Goal: Task Accomplishment & Management: Use online tool/utility

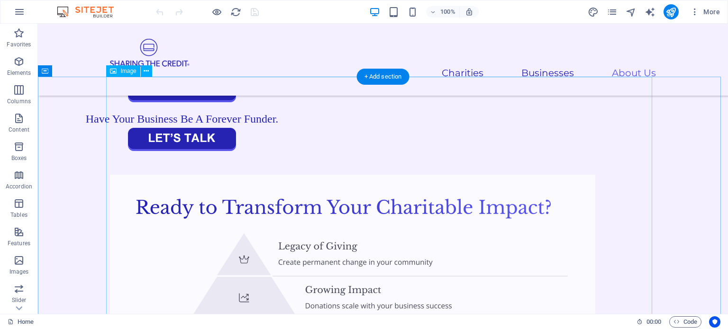
scroll to position [2548, 0]
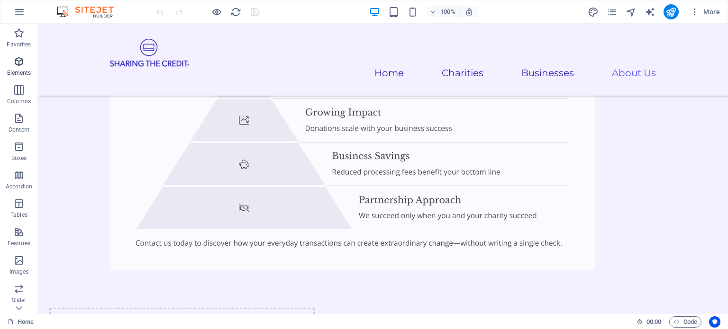
click at [17, 60] on icon "button" at bounding box center [18, 61] width 11 height 11
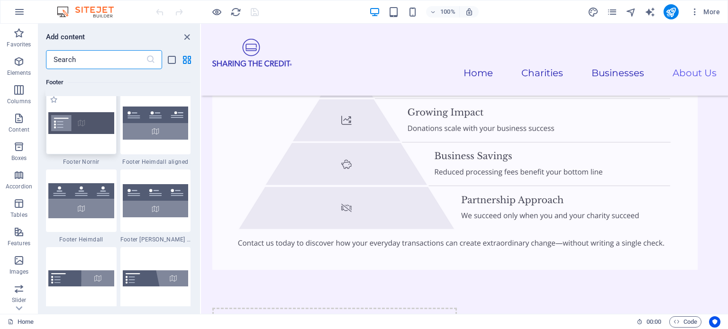
scroll to position [6310, 0]
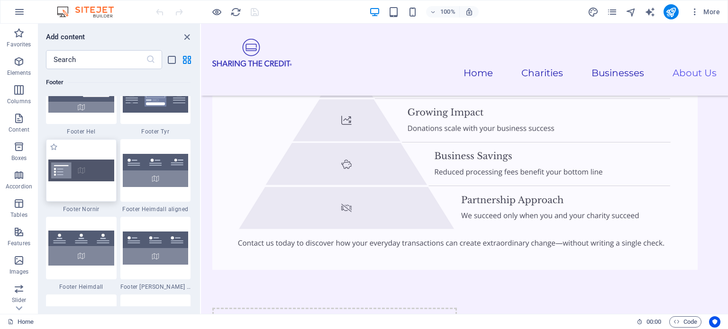
click at [80, 170] on img at bounding box center [81, 170] width 66 height 21
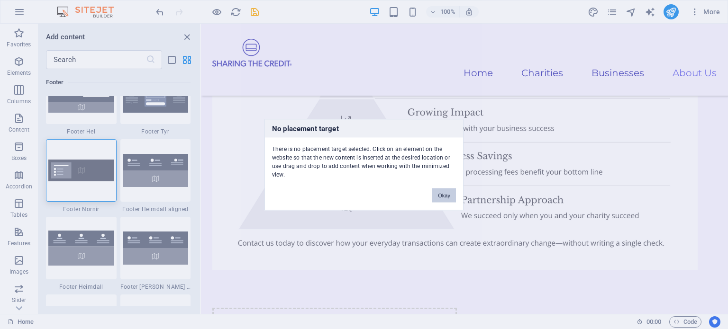
click at [445, 193] on button "Okay" at bounding box center [444, 195] width 24 height 14
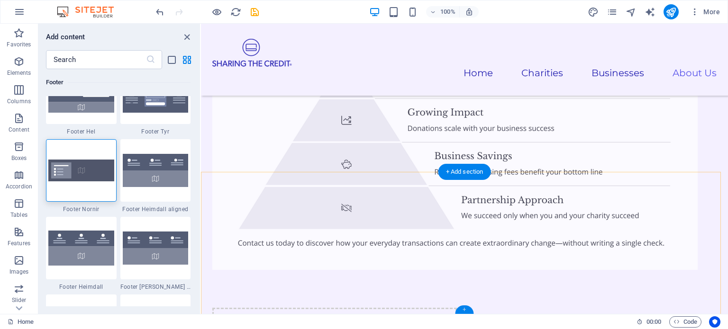
click at [465, 309] on div "+" at bounding box center [464, 310] width 18 height 9
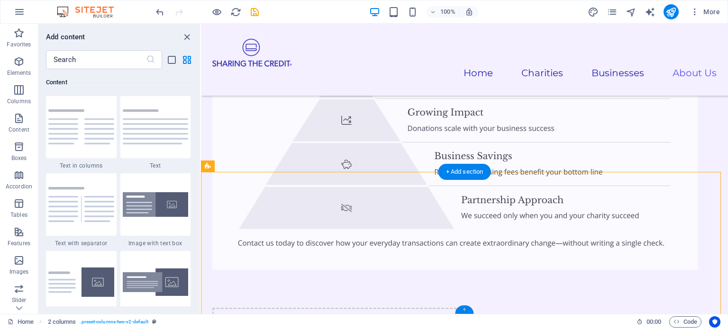
scroll to position [1659, 0]
click at [465, 173] on div "+ Add section" at bounding box center [464, 172] width 53 height 16
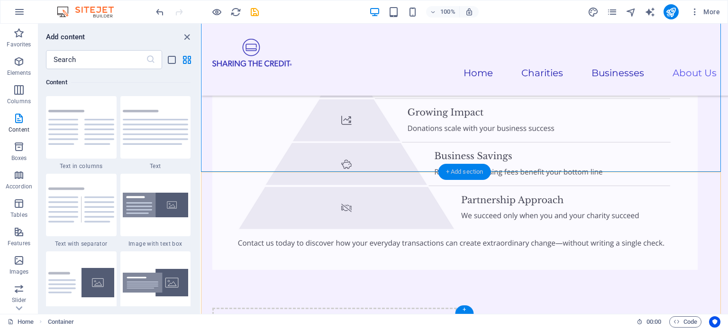
click at [473, 170] on div "+ Add section" at bounding box center [464, 172] width 53 height 16
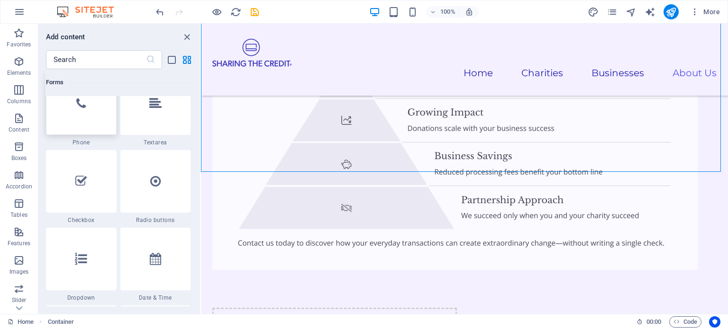
scroll to position [7330, 0]
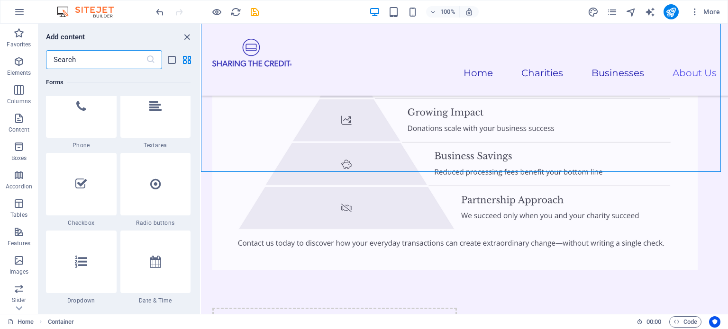
click at [85, 59] on input "text" at bounding box center [96, 59] width 100 height 19
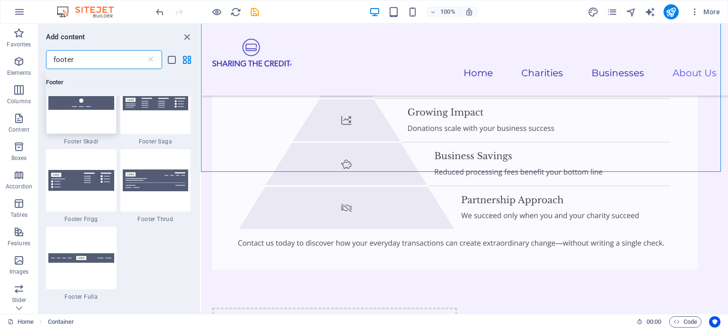
scroll to position [427, 0]
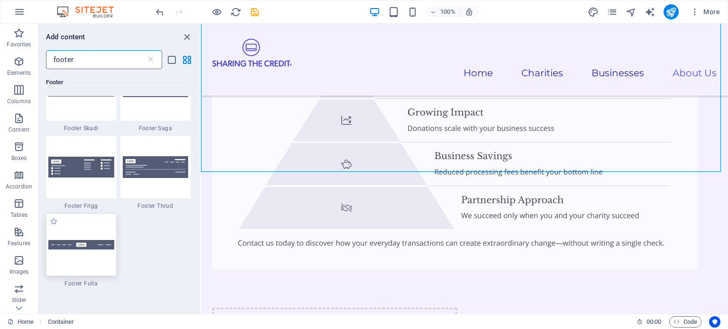
type input "footer"
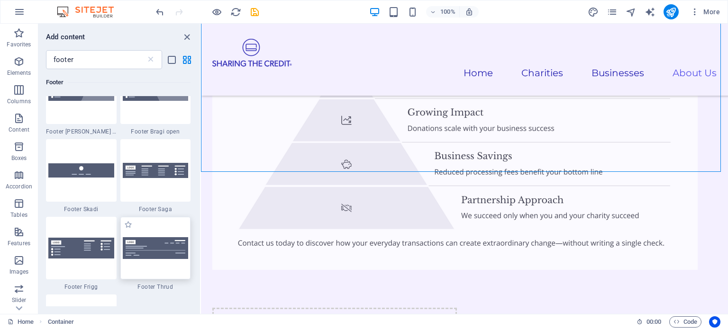
scroll to position [332, 0]
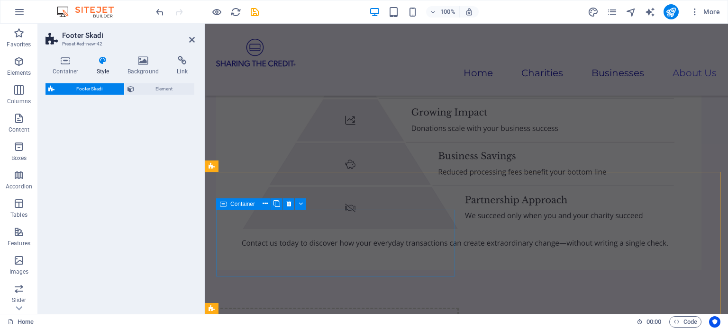
select select "rem"
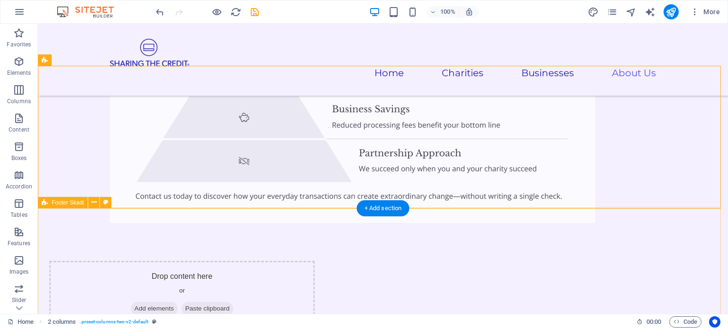
scroll to position [2667, 0]
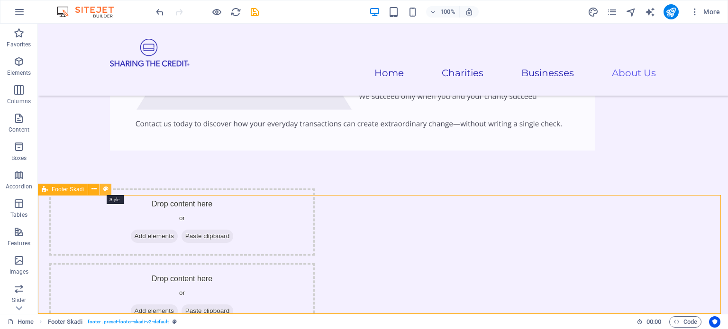
click at [106, 189] on icon at bounding box center [105, 189] width 5 height 10
select select "rem"
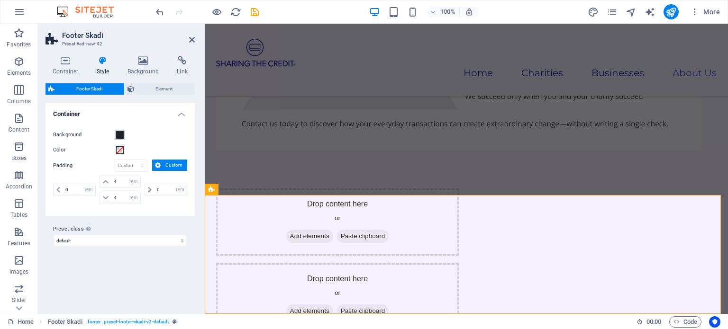
click at [120, 135] on span at bounding box center [120, 135] width 8 height 8
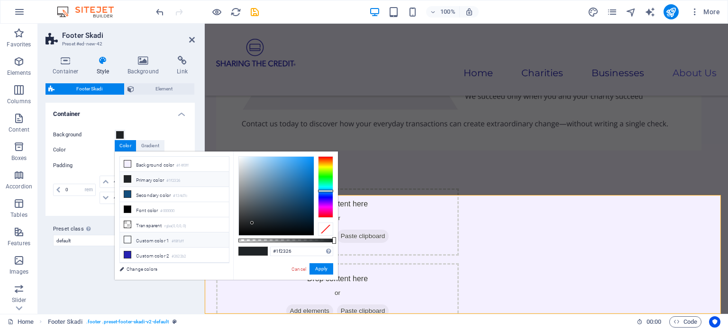
click at [149, 237] on li "Custom color 1 #f8fbff" at bounding box center [174, 240] width 109 height 15
type input "#f8fbff"
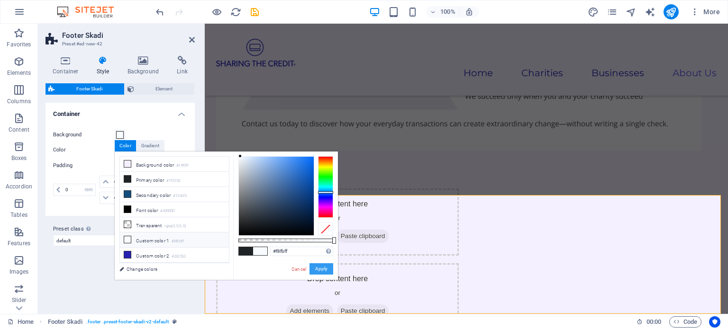
click at [317, 270] on button "Apply" at bounding box center [322, 269] width 24 height 11
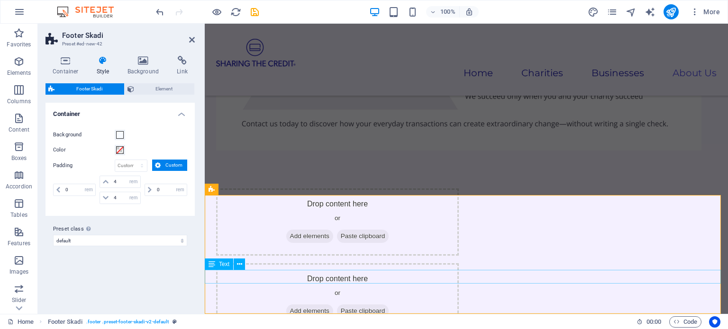
click at [162, 88] on span "Element" at bounding box center [164, 88] width 55 height 11
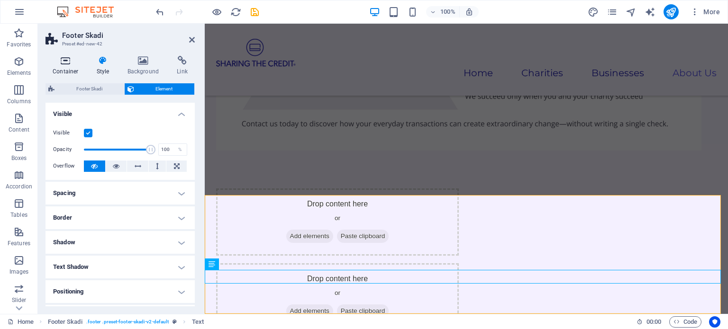
click at [70, 61] on icon at bounding box center [66, 60] width 40 height 9
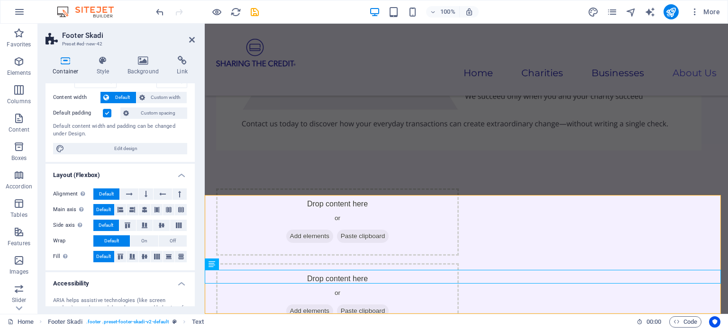
scroll to position [1, 0]
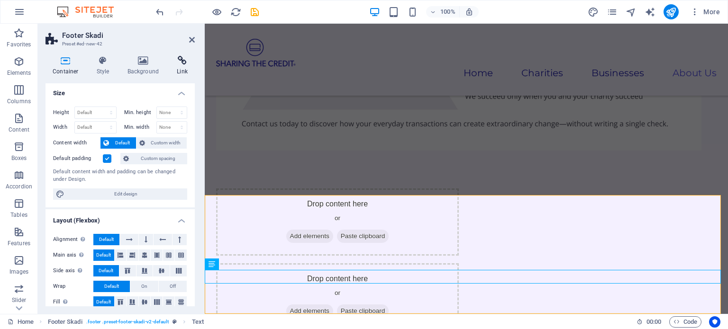
click at [179, 61] on icon at bounding box center [182, 60] width 25 height 9
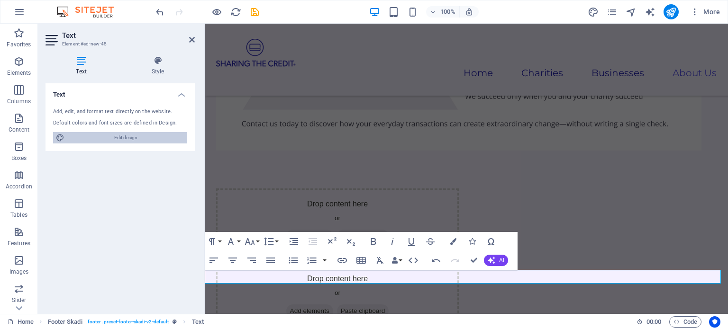
click at [117, 138] on span "Edit design" at bounding box center [125, 137] width 117 height 11
select select "600"
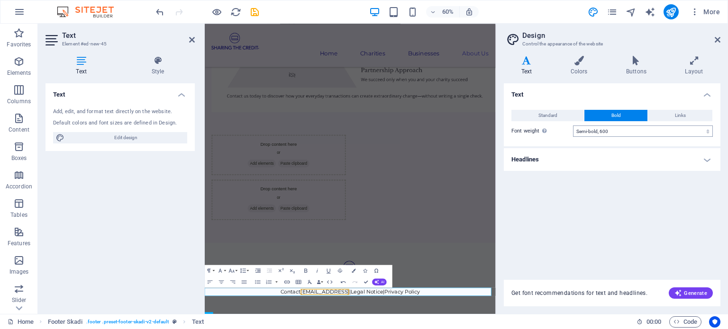
scroll to position [2346, 0]
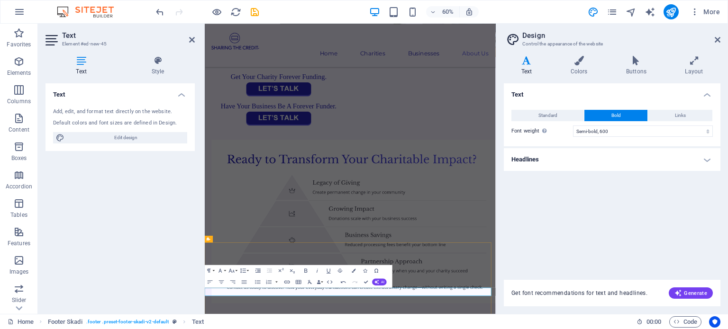
drag, startPoint x: 436, startPoint y: 471, endPoint x: 428, endPoint y: 470, distance: 7.7
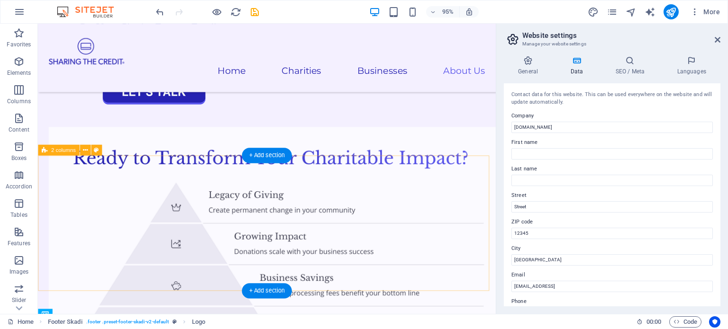
scroll to position [2415, 0]
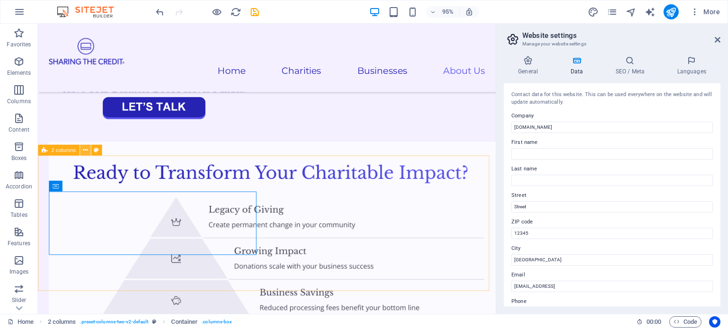
click at [84, 149] on icon at bounding box center [84, 150] width 5 height 9
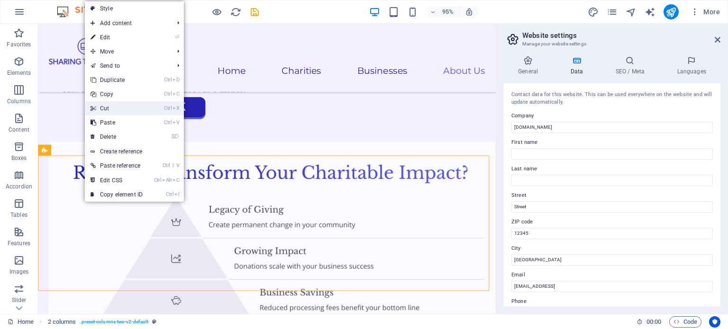
click at [108, 107] on link "Ctrl X Cut" at bounding box center [117, 108] width 64 height 14
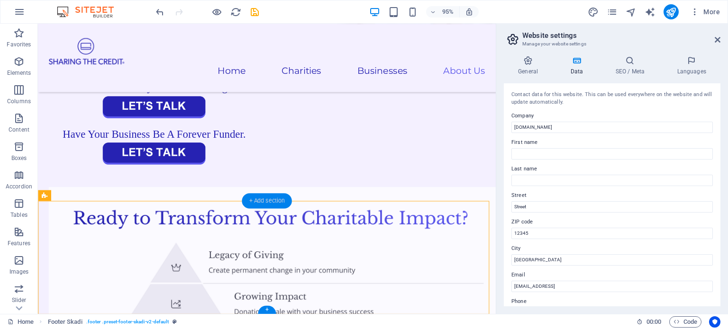
click at [262, 197] on div "+ Add section" at bounding box center [267, 200] width 50 height 15
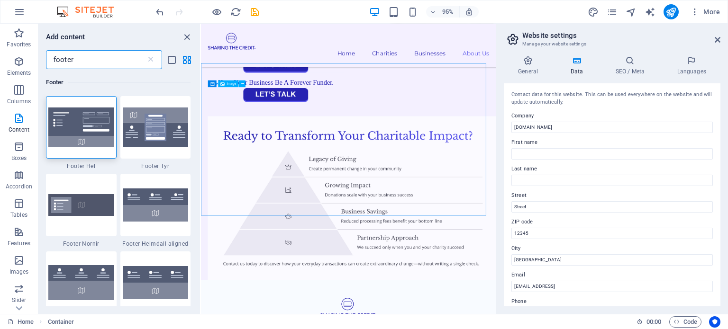
scroll to position [2234, 0]
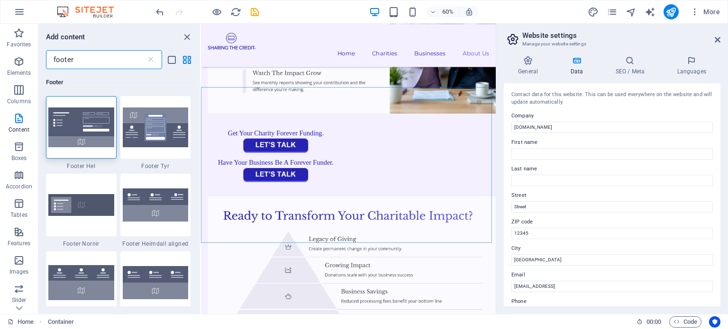
drag, startPoint x: 91, startPoint y: 55, endPoint x: 38, endPoint y: 50, distance: 53.3
click at [38, 50] on div "footer ​" at bounding box center [119, 59] width 162 height 19
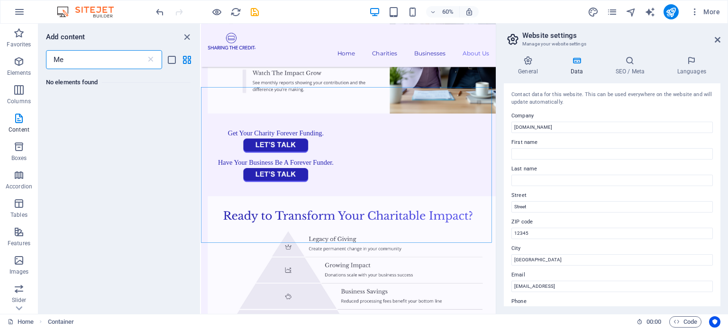
type input "M"
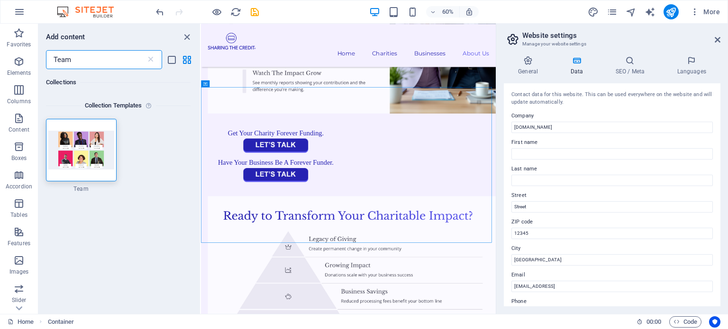
drag, startPoint x: 79, startPoint y: 58, endPoint x: 54, endPoint y: 56, distance: 25.2
click at [54, 56] on input "Team" at bounding box center [96, 59] width 100 height 19
type input "Team"
click at [154, 61] on icon at bounding box center [150, 59] width 9 height 9
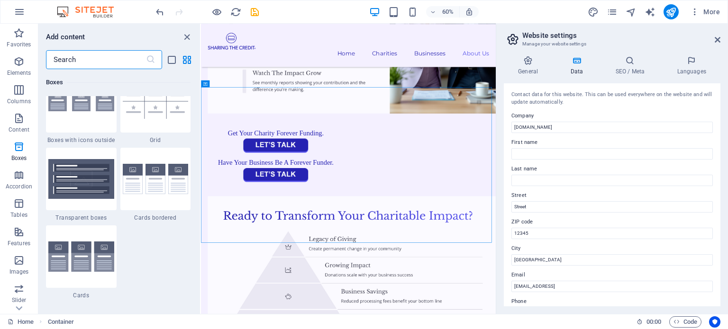
scroll to position [2797, 0]
click at [161, 181] on img at bounding box center [156, 179] width 66 height 31
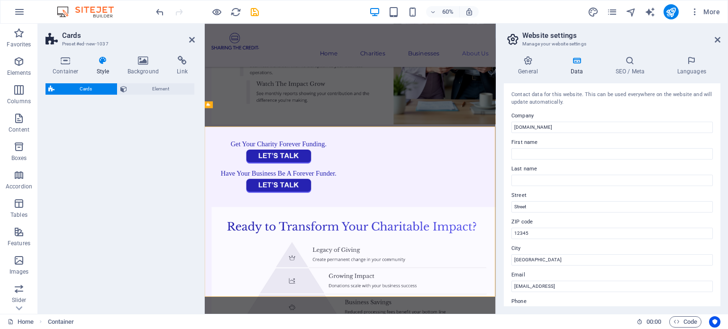
select select "rem"
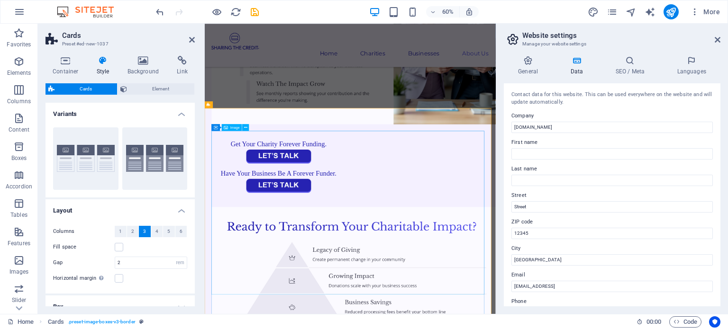
scroll to position [2428, 0]
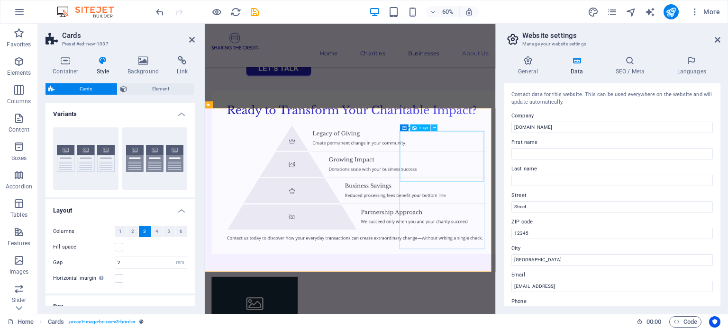
click at [435, 128] on icon at bounding box center [434, 128] width 3 height 6
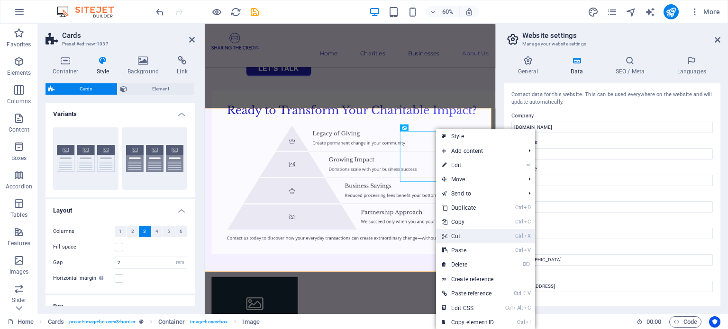
click at [452, 235] on link "Ctrl X Cut" at bounding box center [468, 236] width 64 height 14
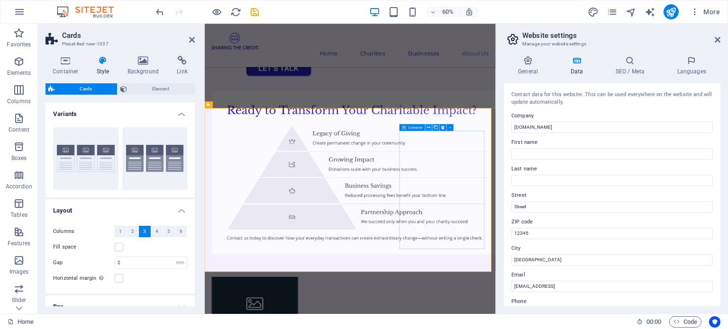
click at [430, 127] on icon at bounding box center [429, 128] width 3 height 6
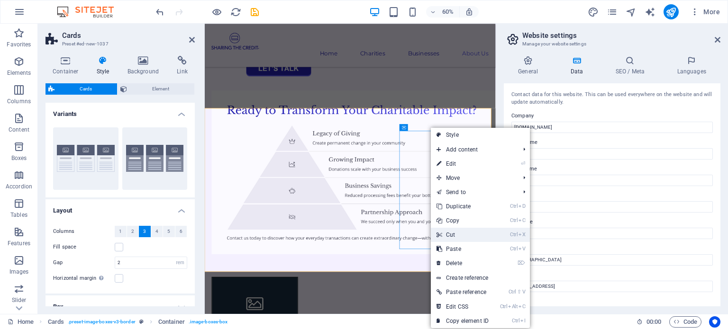
click at [446, 233] on link "Ctrl X Cut" at bounding box center [463, 235] width 64 height 14
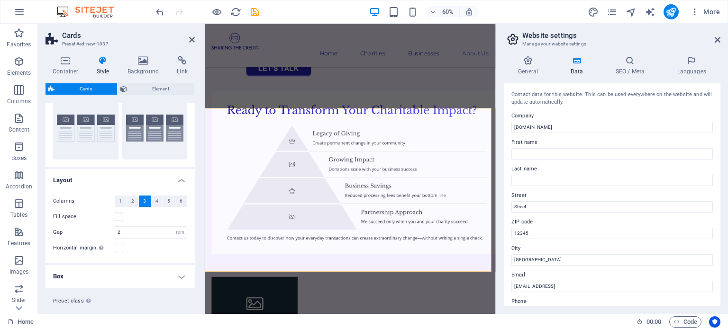
scroll to position [47, 0]
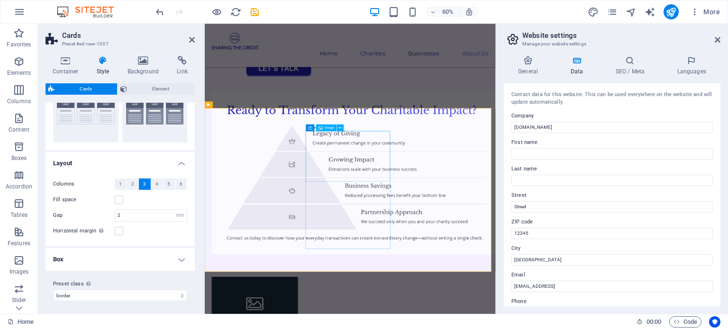
click at [132, 185] on span "2" at bounding box center [132, 184] width 3 height 11
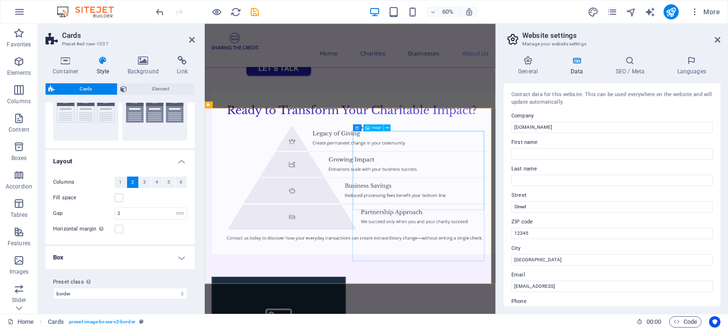
scroll to position [2380, 0]
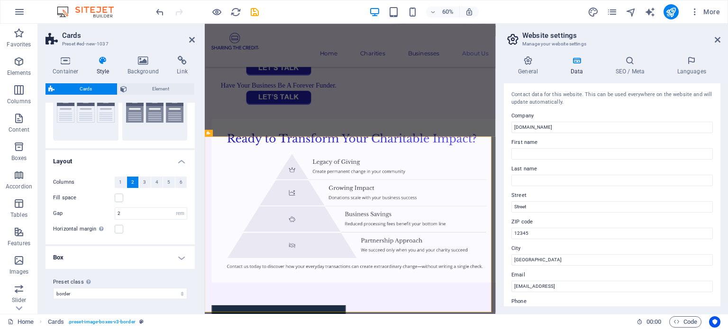
click at [593, 48] on div "General Data SEO / Meta Languages Website name [DOMAIN_NAME] Logo Drag files he…" at bounding box center [612, 181] width 232 height 266
click at [719, 39] on icon at bounding box center [718, 40] width 6 height 8
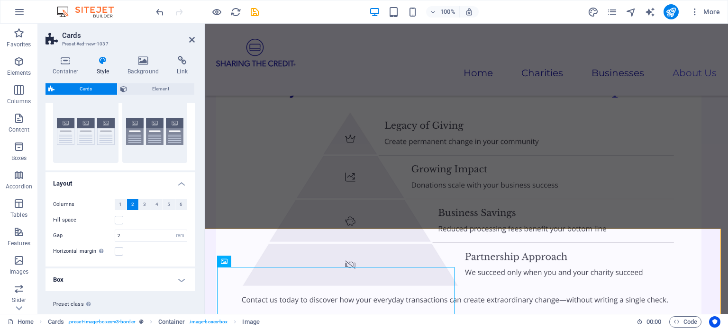
scroll to position [49, 0]
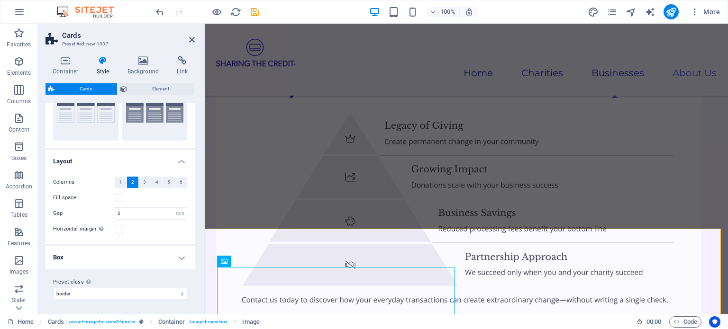
click at [179, 257] on h4 "Box" at bounding box center [120, 257] width 149 height 23
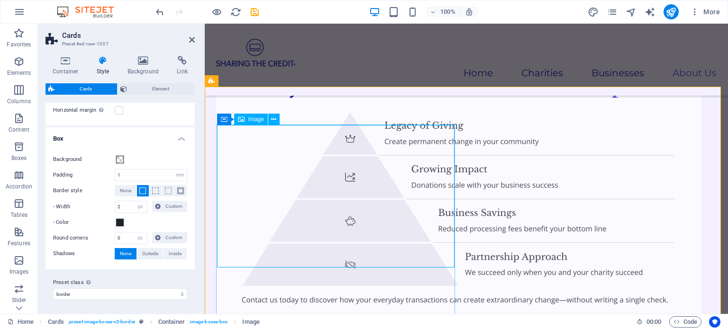
scroll to position [2633, 0]
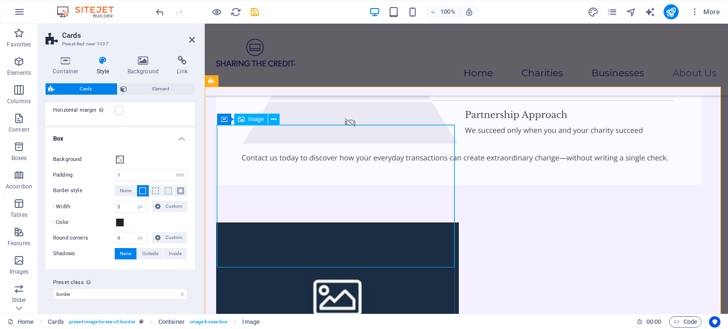
click at [345, 224] on figure at bounding box center [337, 296] width 241 height 145
click at [273, 119] on icon at bounding box center [273, 120] width 5 height 10
click at [140, 135] on h4 "Box" at bounding box center [120, 136] width 149 height 17
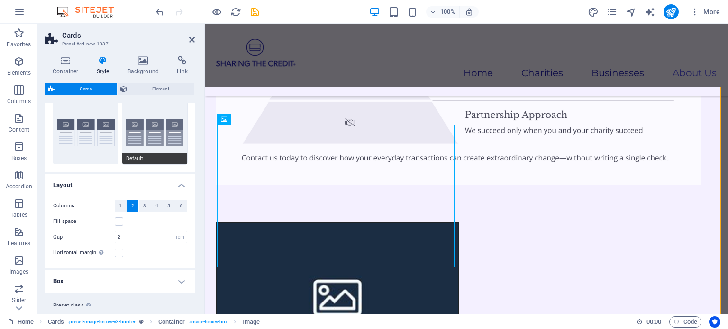
scroll to position [49, 0]
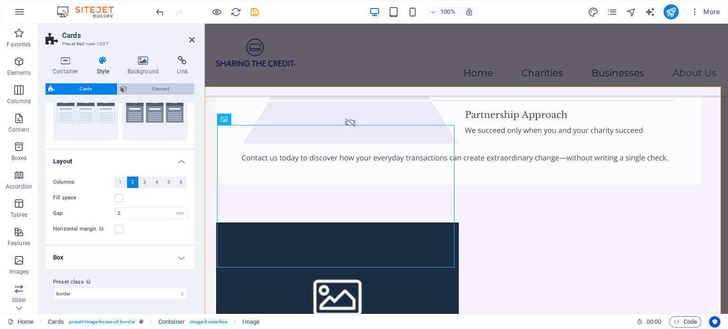
click at [159, 86] on span "Element" at bounding box center [161, 88] width 62 height 11
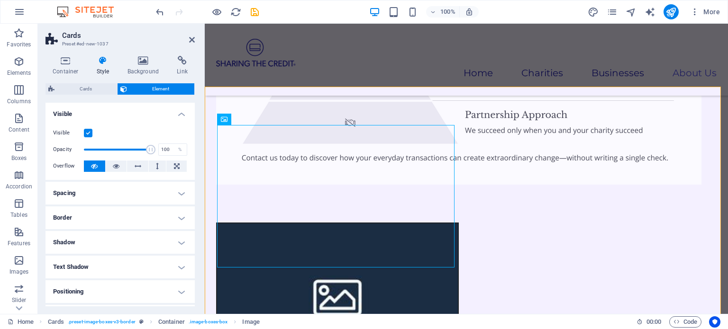
click at [146, 194] on h4 "Spacing" at bounding box center [120, 193] width 149 height 23
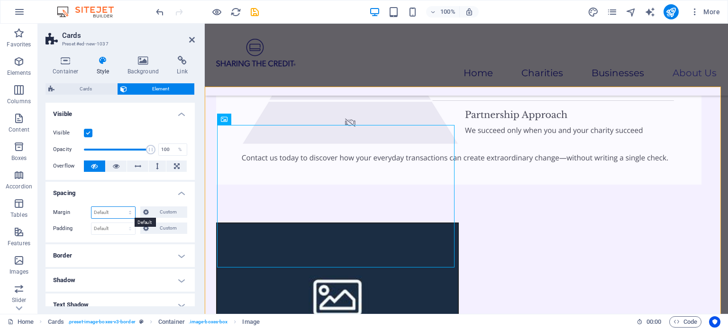
click at [130, 212] on select "Default auto px % rem vw vh Custom" at bounding box center [113, 212] width 44 height 11
click at [91, 207] on select "Default auto px % rem vw vh Custom" at bounding box center [113, 212] width 44 height 11
click at [129, 212] on select "Default auto px % rem vw vh Custom" at bounding box center [113, 212] width 44 height 11
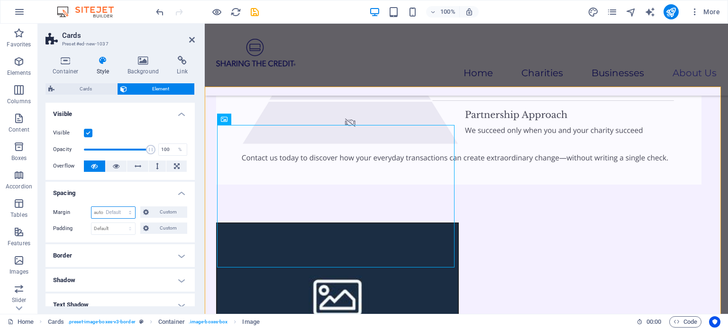
click at [91, 207] on select "Default auto px % rem vw vh Custom" at bounding box center [113, 212] width 44 height 11
select select "DISABLED_OPTION_VALUE"
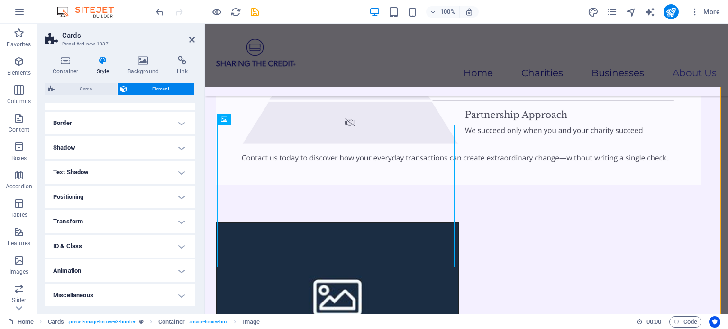
scroll to position [85, 0]
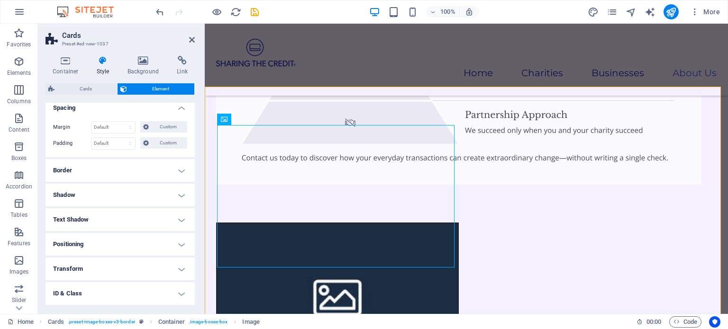
click at [180, 241] on h4 "Positioning" at bounding box center [120, 244] width 149 height 23
click at [180, 241] on h4 "Positioning" at bounding box center [120, 241] width 149 height 17
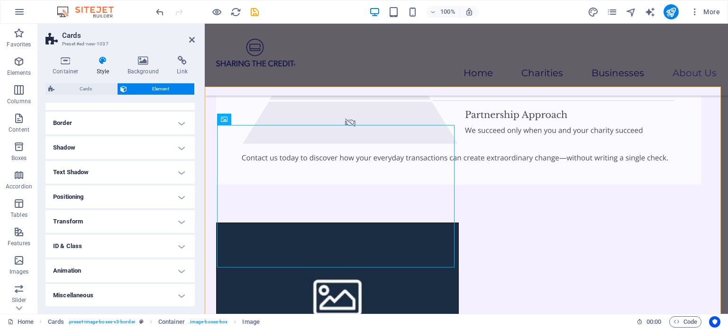
click at [176, 219] on h4 "Transform" at bounding box center [120, 221] width 149 height 23
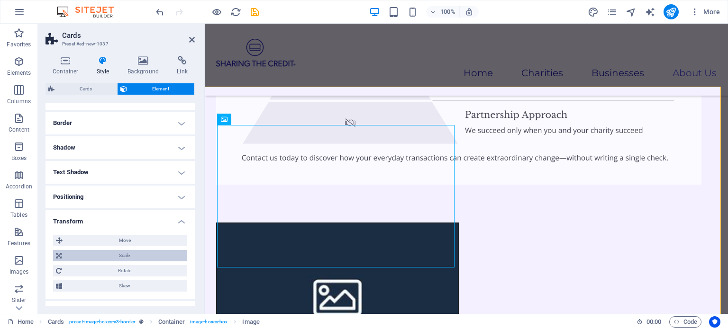
click at [127, 251] on span "Scale" at bounding box center [124, 255] width 120 height 11
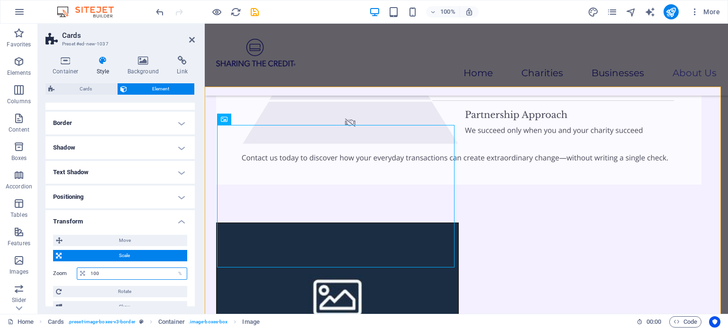
drag, startPoint x: 116, startPoint y: 274, endPoint x: 99, endPoint y: 279, distance: 17.6
click at [99, 279] on div "100 %" at bounding box center [132, 274] width 110 height 12
type input "1"
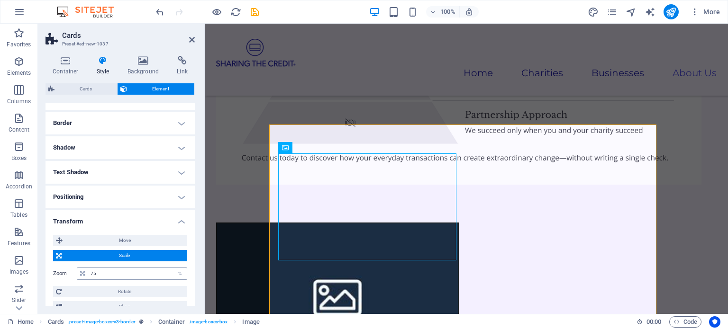
type input "100"
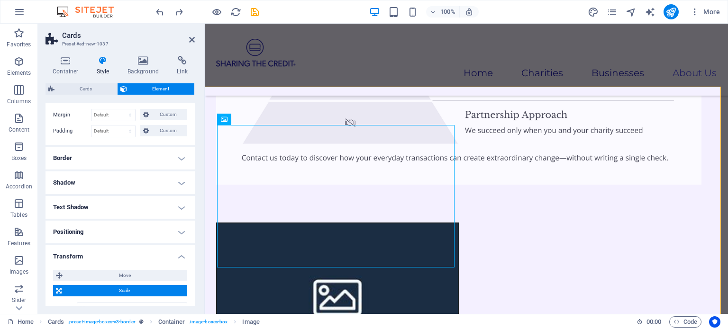
scroll to position [85, 0]
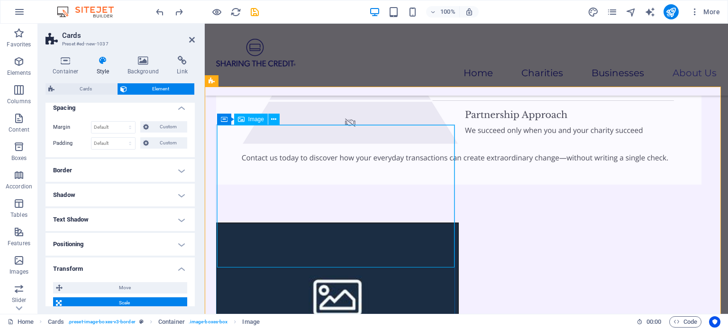
click at [303, 224] on figure at bounding box center [337, 296] width 241 height 145
click at [274, 119] on icon at bounding box center [273, 120] width 5 height 10
click at [344, 224] on figure at bounding box center [337, 296] width 241 height 145
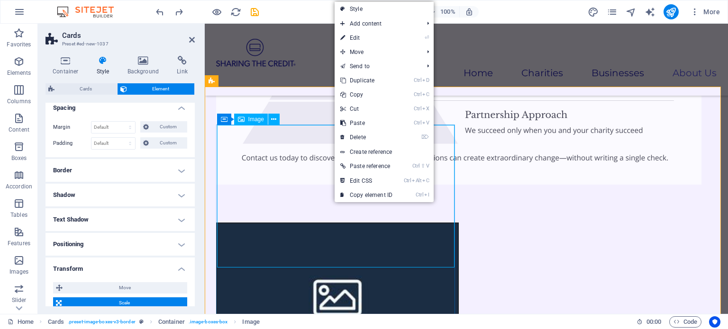
click at [329, 224] on figure at bounding box center [337, 296] width 241 height 145
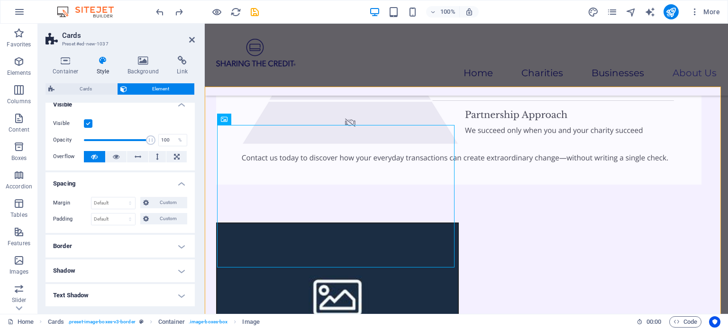
scroll to position [0, 0]
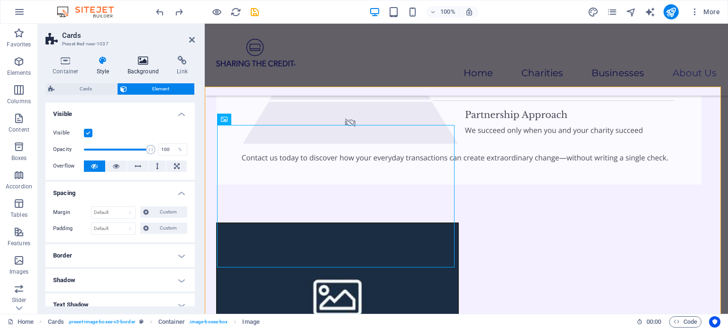
click at [145, 59] on icon at bounding box center [143, 60] width 46 height 9
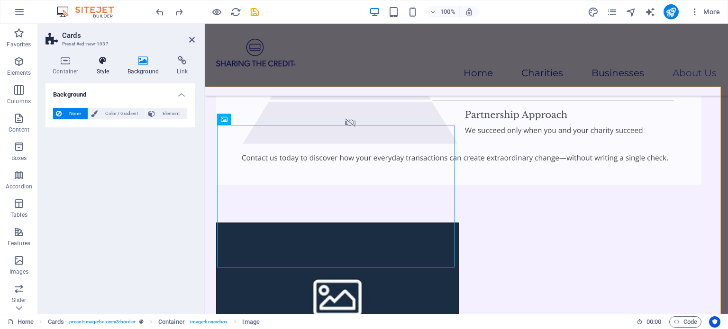
click at [98, 64] on icon at bounding box center [103, 60] width 27 height 9
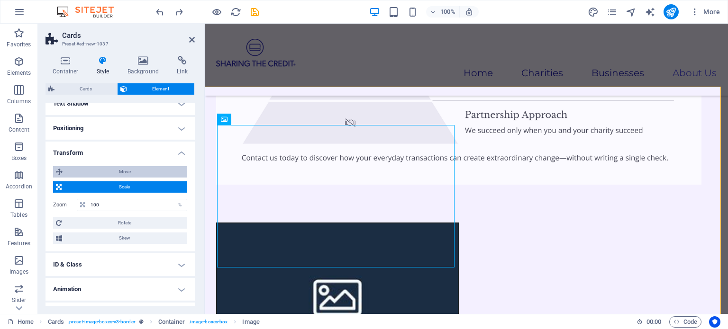
scroll to position [219, 0]
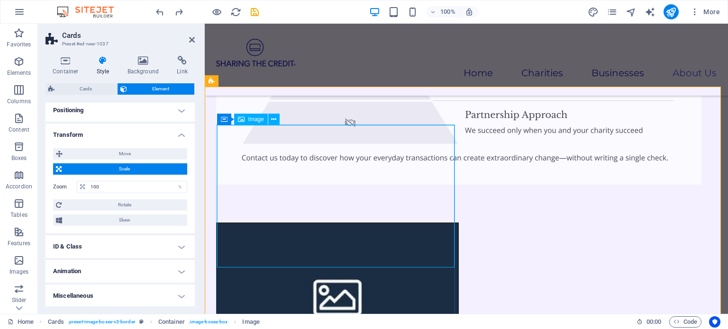
click at [256, 121] on span "Image" at bounding box center [256, 120] width 16 height 6
click at [274, 117] on icon at bounding box center [273, 120] width 5 height 10
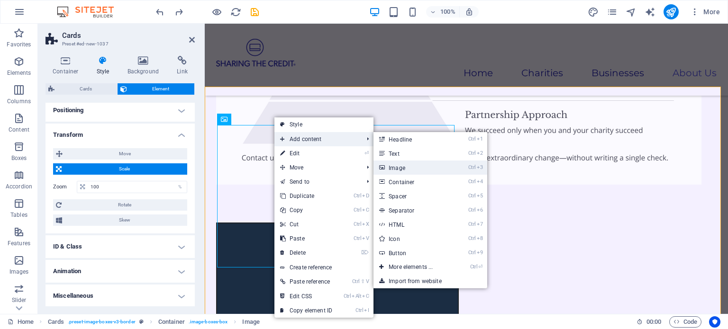
click at [405, 165] on link "Ctrl 3 Image" at bounding box center [413, 168] width 78 height 14
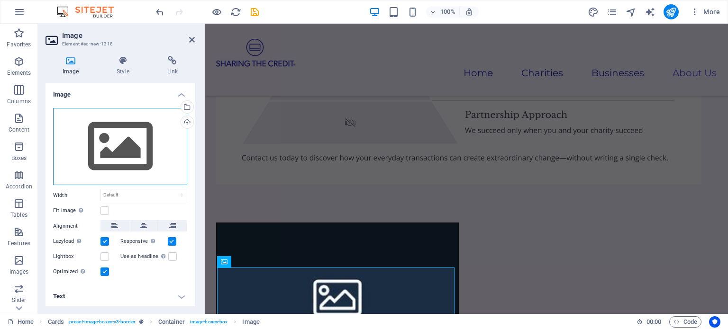
click at [119, 146] on div "Drag files here, click to choose files or select files from Files or our free s…" at bounding box center [120, 147] width 134 height 78
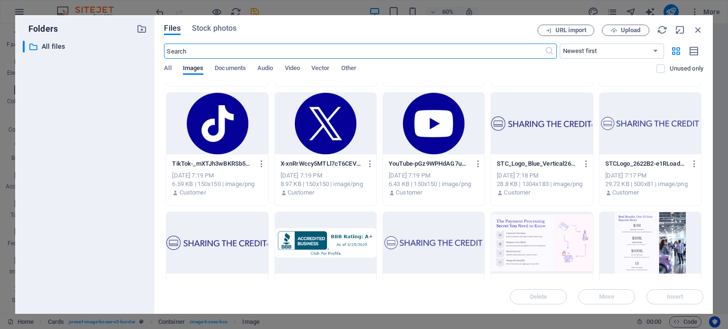
scroll to position [0, 0]
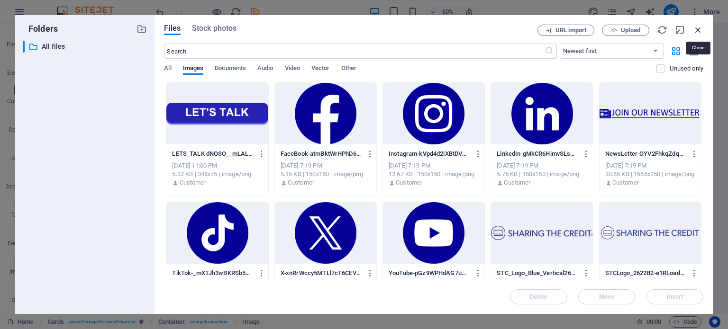
drag, startPoint x: 493, startPoint y: 10, endPoint x: 698, endPoint y: 29, distance: 205.7
click at [698, 29] on icon "button" at bounding box center [698, 30] width 10 height 10
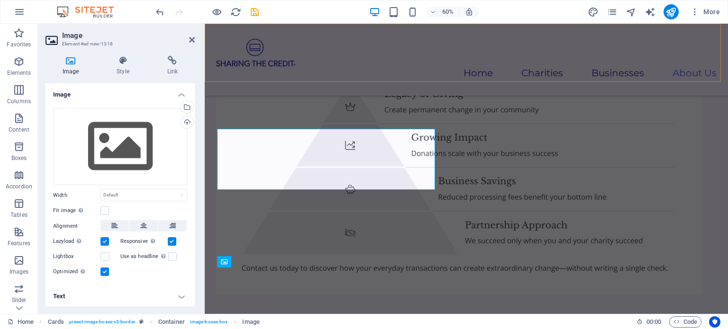
scroll to position [2633, 0]
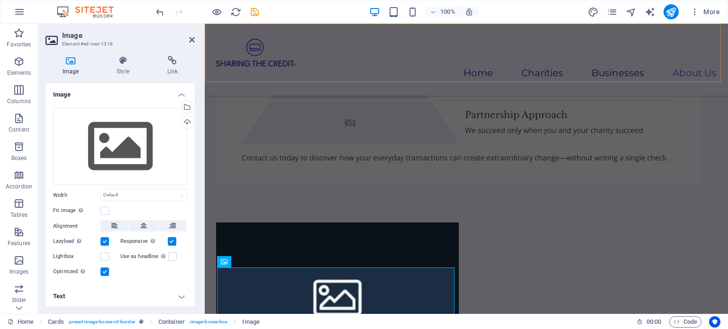
click at [385, 39] on div "Home Charities Businesses About Us" at bounding box center [466, 60] width 523 height 72
